Goal: Task Accomplishment & Management: Complete application form

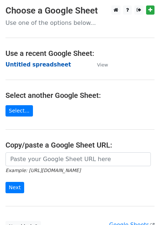
click at [54, 66] on strong "Untitled spreadsheet" at bounding box center [37, 64] width 65 height 7
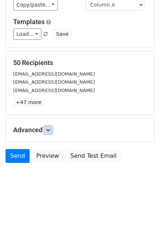
click at [50, 131] on icon at bounding box center [48, 130] width 4 height 4
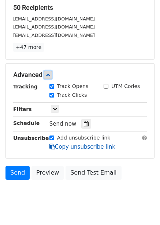
scroll to position [115, 0]
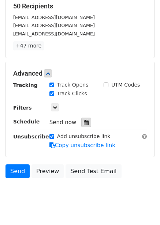
click at [81, 126] on div at bounding box center [86, 122] width 10 height 9
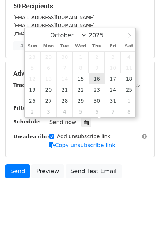
type input "2025-10-16 12:00"
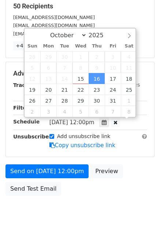
scroll to position [0, 0]
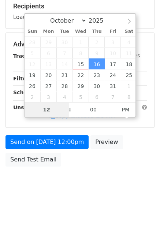
type input "1"
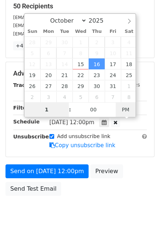
type input "2025-10-16 01:00"
type input "01"
click at [125, 111] on span "PM" at bounding box center [125, 109] width 20 height 15
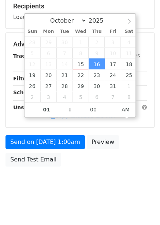
click at [111, 177] on body "New Campaign Daily emails left: 50 Google Sheet: Untitled spreadsheet Variables…" at bounding box center [80, 44] width 160 height 309
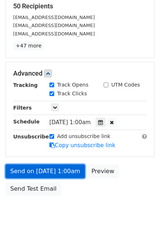
click at [60, 171] on link "Send on Oct 16 at 1:00am" at bounding box center [44, 171] width 79 height 14
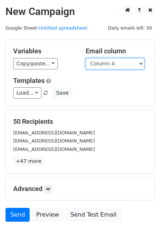
click at [111, 65] on select "Column A Column B Column C Column D Column E Column F" at bounding box center [114, 63] width 58 height 11
select select "Column B"
click at [85, 58] on select "Column A Column B Column C Column D Column E Column F" at bounding box center [114, 63] width 58 height 11
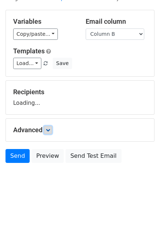
click at [49, 131] on icon at bounding box center [48, 130] width 4 height 4
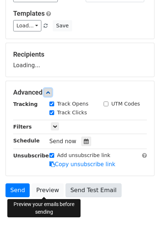
scroll to position [101, 0]
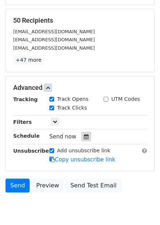
click at [86, 134] on div at bounding box center [86, 136] width 10 height 9
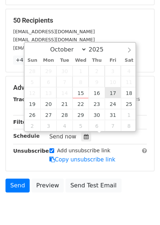
type input "2025-10-17 12:00"
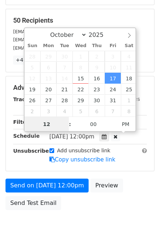
scroll to position [0, 0]
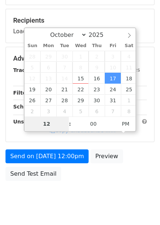
type input "2"
type input "2025-10-17 02:00"
type input "02"
click at [133, 124] on span "PM" at bounding box center [125, 123] width 20 height 15
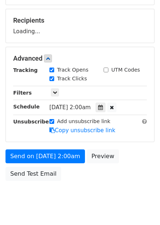
click at [131, 167] on div "Send on Oct 17 at 2:00am Preview Send Test Email" at bounding box center [80, 166] width 160 height 35
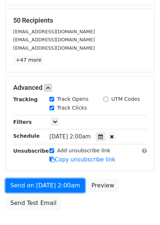
click at [70, 183] on link "Send on Oct 17 at 2:00am" at bounding box center [44, 186] width 79 height 14
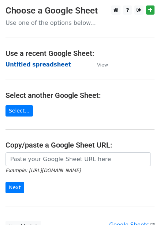
click at [50, 63] on strong "Untitled spreadsheet" at bounding box center [37, 64] width 65 height 7
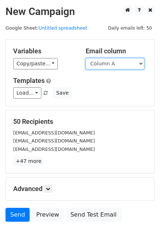
click at [113, 66] on select "Column A Column B Column C Column D Column E Column F" at bounding box center [114, 63] width 58 height 11
select select "Column C"
click at [85, 58] on select "Column A Column B Column C Column D Column E Column F" at bounding box center [114, 63] width 58 height 11
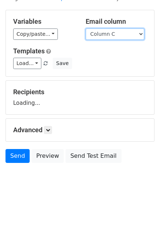
scroll to position [30, 0]
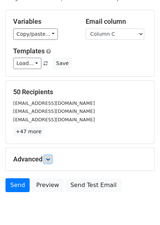
click at [52, 129] on form "Variables Copy/paste... {{Column A}} {{Column B}} {{Column C}} {{Column D}} {{C…" at bounding box center [79, 103] width 149 height 186
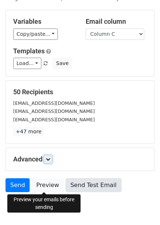
scroll to position [59, 0]
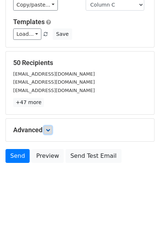
click at [49, 130] on icon at bounding box center [48, 130] width 4 height 4
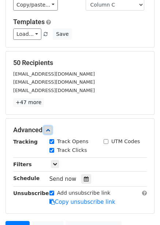
scroll to position [130, 0]
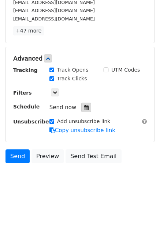
click at [84, 106] on icon at bounding box center [86, 107] width 5 height 5
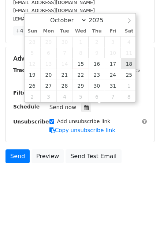
type input "2025-10-18 12:00"
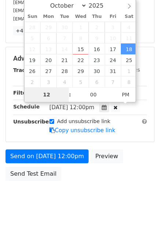
scroll to position [119, 0]
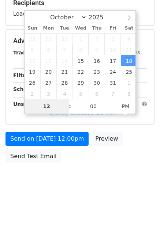
type input "3"
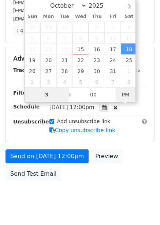
type input "2025-10-18 03:00"
type input "03"
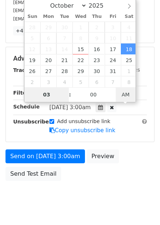
click at [123, 97] on span "AM" at bounding box center [125, 94] width 20 height 15
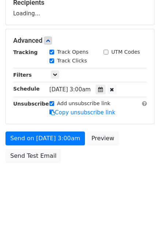
click at [129, 153] on div "Send on Oct 18 at 3:00am Preview Send Test Email" at bounding box center [80, 148] width 160 height 35
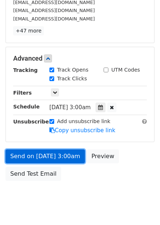
click at [61, 155] on link "Send on Oct 18 at 3:00am" at bounding box center [44, 156] width 79 height 14
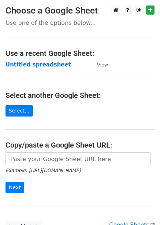
click at [54, 67] on strong "Untitled spreadsheet" at bounding box center [37, 64] width 65 height 7
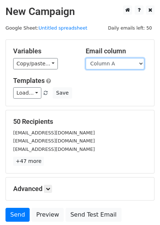
click at [120, 66] on select "Column A Column B Column C Column D Column E Column F" at bounding box center [114, 63] width 58 height 11
select select "Column D"
click at [85, 58] on select "Column A Column B Column C Column D Column E Column F" at bounding box center [114, 63] width 58 height 11
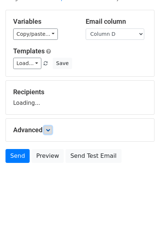
click at [50, 130] on icon at bounding box center [48, 130] width 4 height 4
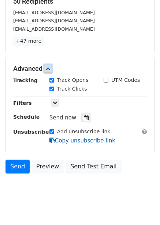
scroll to position [130, 0]
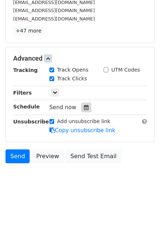
drag, startPoint x: 85, startPoint y: 108, endPoint x: 82, endPoint y: 117, distance: 9.9
click at [85, 108] on div at bounding box center [86, 107] width 10 height 9
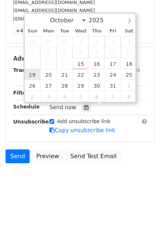
type input "2025-10-19 12:00"
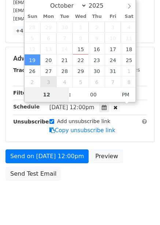
type input "4"
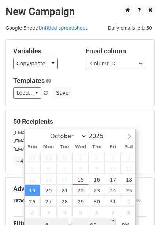
scroll to position [110, 0]
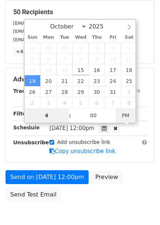
type input "2025-10-19 04:00"
type input "04"
click at [121, 114] on span "PM" at bounding box center [125, 115] width 20 height 15
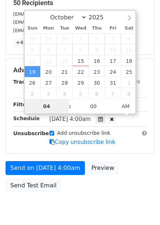
scroll to position [141, 0]
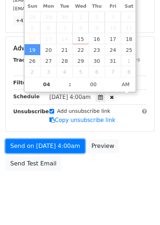
click at [63, 146] on link "Send on Oct 19 at 4:00am" at bounding box center [44, 146] width 79 height 14
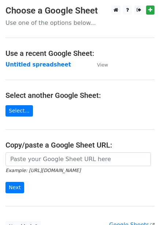
click at [60, 66] on td "Untitled spreadsheet" at bounding box center [47, 65] width 84 height 8
click at [53, 66] on strong "Untitled spreadsheet" at bounding box center [37, 64] width 65 height 7
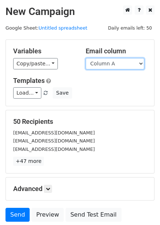
click at [125, 65] on select "Column A Column B Column C Column D Column E Column F" at bounding box center [114, 63] width 58 height 11
select select "Column E"
click at [85, 58] on select "Column A Column B Column C Column D Column E Column F" at bounding box center [114, 63] width 58 height 11
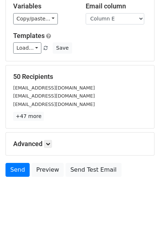
scroll to position [59, 0]
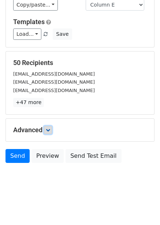
click at [52, 127] on link at bounding box center [48, 130] width 8 height 8
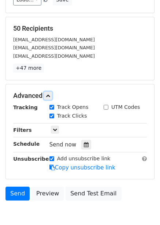
scroll to position [127, 0]
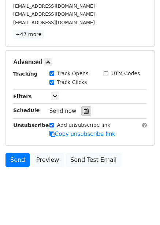
click at [84, 114] on icon at bounding box center [86, 110] width 5 height 5
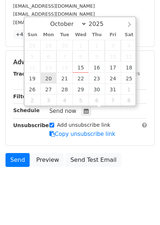
type input "2025-10-20 12:00"
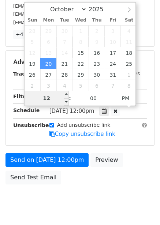
type input "5"
type input "2025-10-20 05:00"
type input "05"
click at [127, 98] on span "PM" at bounding box center [125, 98] width 20 height 15
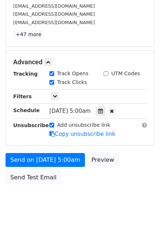
click at [114, 183] on div "Send on Oct 20 at 5:00am Preview Send Test Email" at bounding box center [80, 170] width 160 height 35
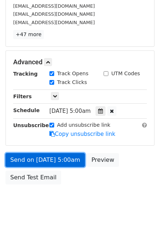
click at [66, 160] on link "Send on Oct 20 at 5:00am" at bounding box center [44, 160] width 79 height 14
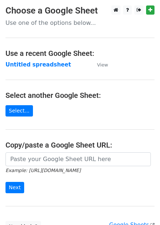
click at [43, 66] on strong "Untitled spreadsheet" at bounding box center [37, 64] width 65 height 7
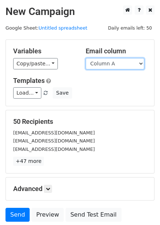
click at [129, 67] on select "Column A Column B Column C Column D Column E Column F" at bounding box center [114, 63] width 58 height 11
select select "Column F"
click at [85, 58] on select "Column A Column B Column C Column D Column E Column F" at bounding box center [114, 63] width 58 height 11
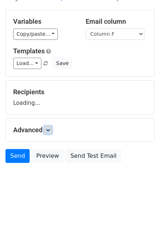
click at [52, 130] on link at bounding box center [48, 130] width 8 height 8
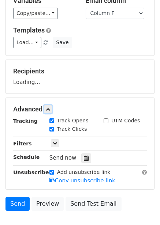
scroll to position [95, 0]
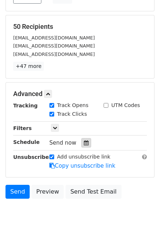
click at [81, 142] on div at bounding box center [86, 142] width 10 height 9
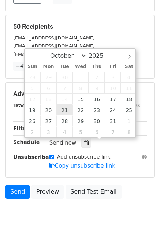
type input "[DATE] 12:00"
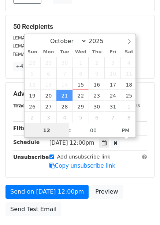
scroll to position [0, 0]
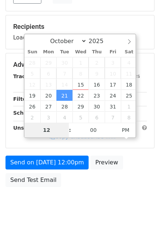
type input "6"
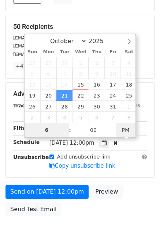
type input "[DATE] 06:00"
type input "06"
click at [123, 131] on span "PM" at bounding box center [125, 130] width 20 height 15
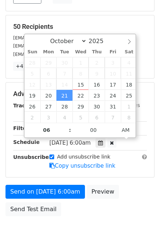
click at [114, 180] on form "Variables Copy/paste... {{Column A}} {{Column B}} {{Column C}} {{Column D}} {{C…" at bounding box center [79, 81] width 149 height 275
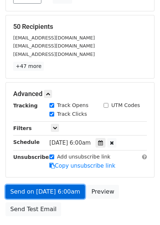
click at [58, 190] on link "Send on [DATE] 6:00am" at bounding box center [44, 192] width 79 height 14
